Goal: Navigation & Orientation: Find specific page/section

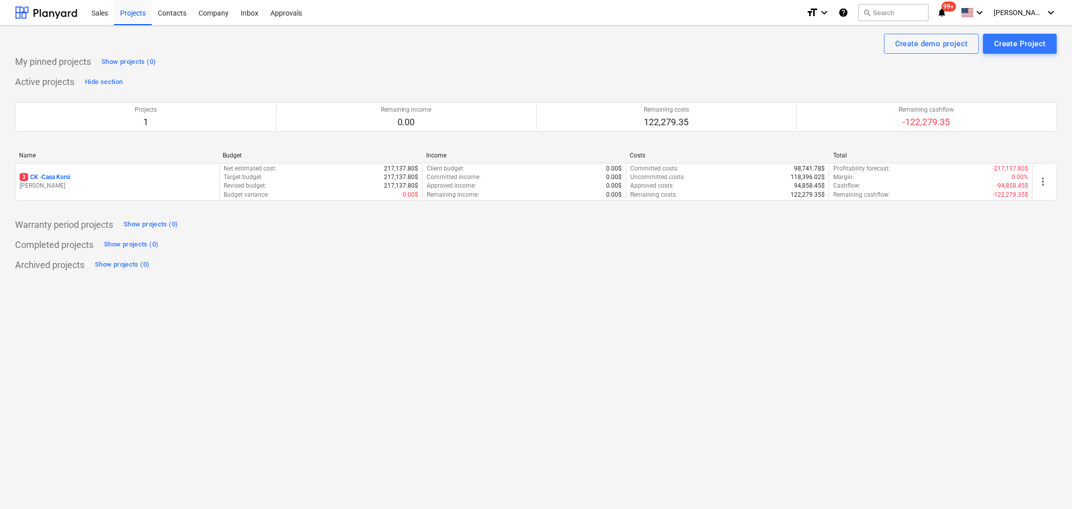
click at [1025, 14] on div "Project fetching failed You do not have permissions for this action" at bounding box center [931, 16] width 271 height 32
click at [1041, 12] on div "Project fetching failed You do not have permissions for this action" at bounding box center [931, 16] width 271 height 32
click at [1037, 17] on div "[PERSON_NAME] keyboard_arrow_down" at bounding box center [1025, 12] width 63 height 25
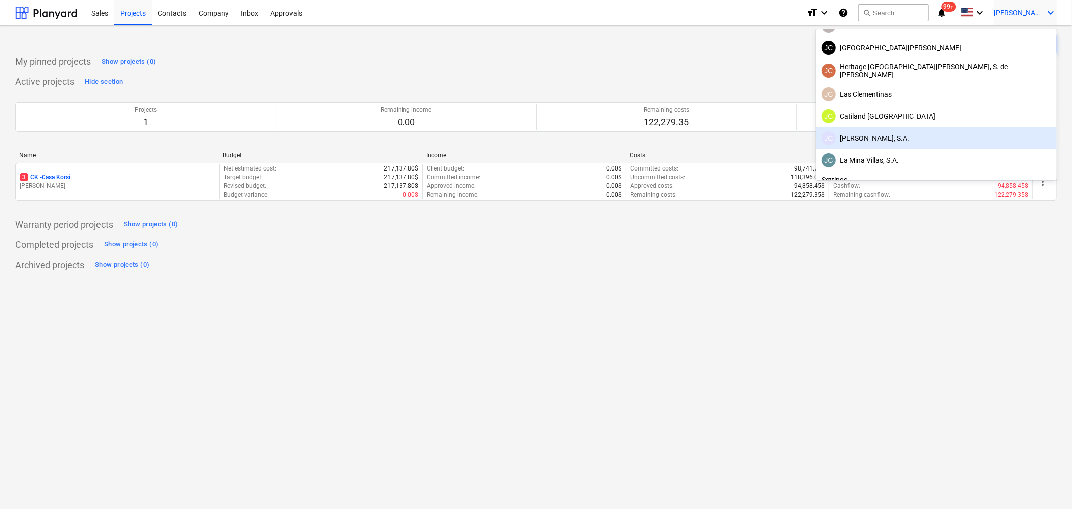
scroll to position [56, 0]
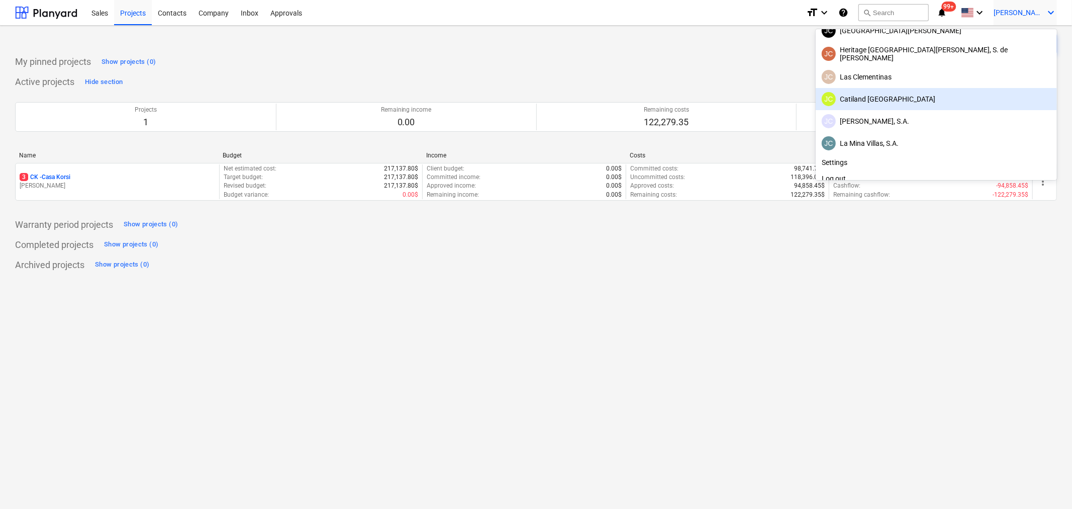
click at [972, 97] on div "JC Catiland [GEOGRAPHIC_DATA]" at bounding box center [936, 99] width 229 height 14
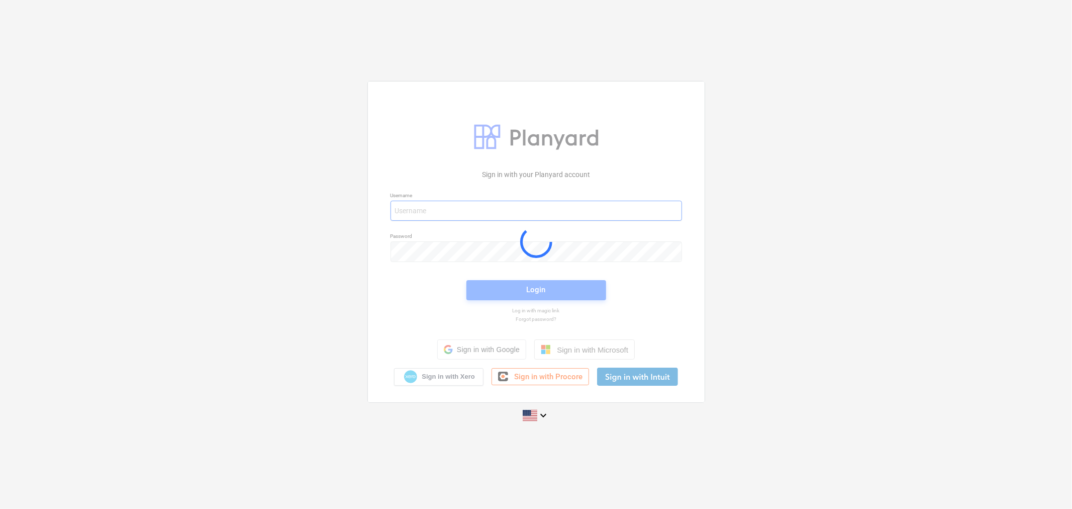
type input "[PERSON_NAME][EMAIL_ADDRESS][DOMAIN_NAME]"
